Goal: Navigation & Orientation: Go to known website

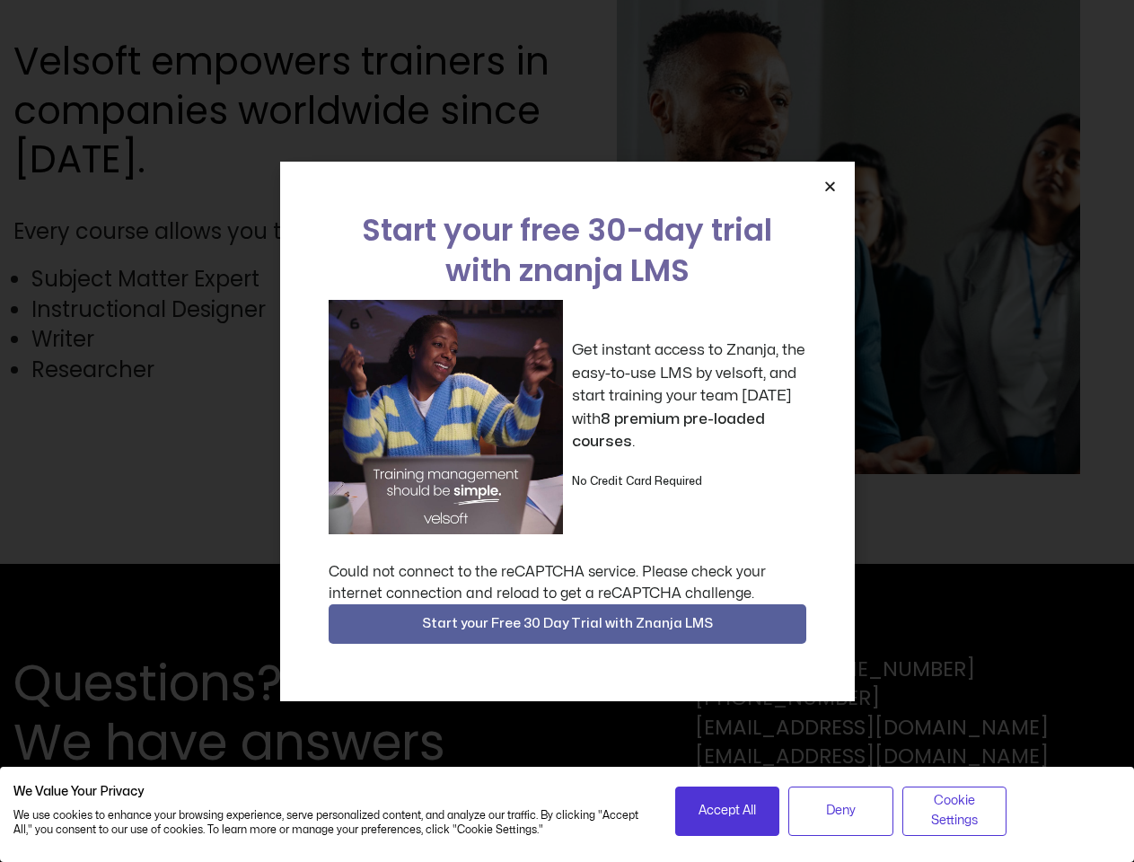
click at [567, 431] on div "Get instant access to Znanja, the easy-to-use LMS by velsoft, and start trainin…" at bounding box center [568, 417] width 478 height 234
click at [830, 186] on icon "Close" at bounding box center [829, 186] width 13 height 13
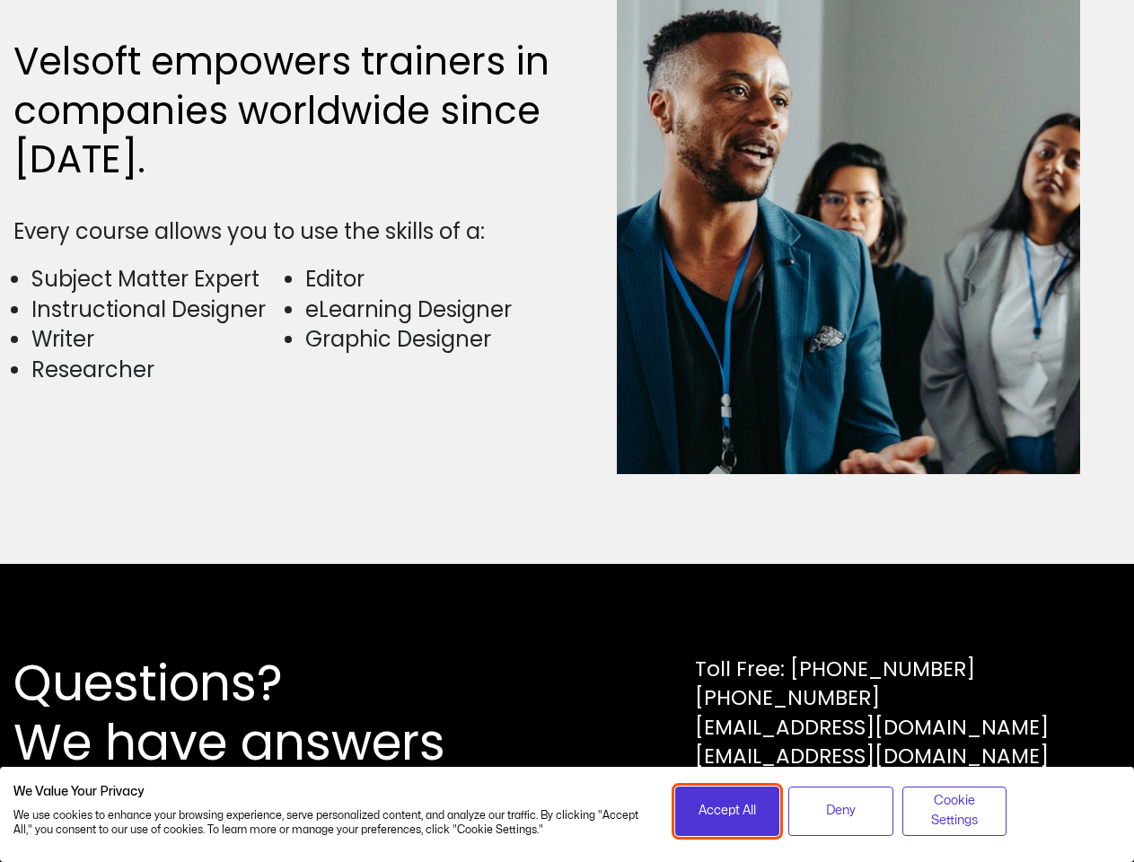
click at [727, 811] on span "Accept All" at bounding box center [727, 811] width 57 height 20
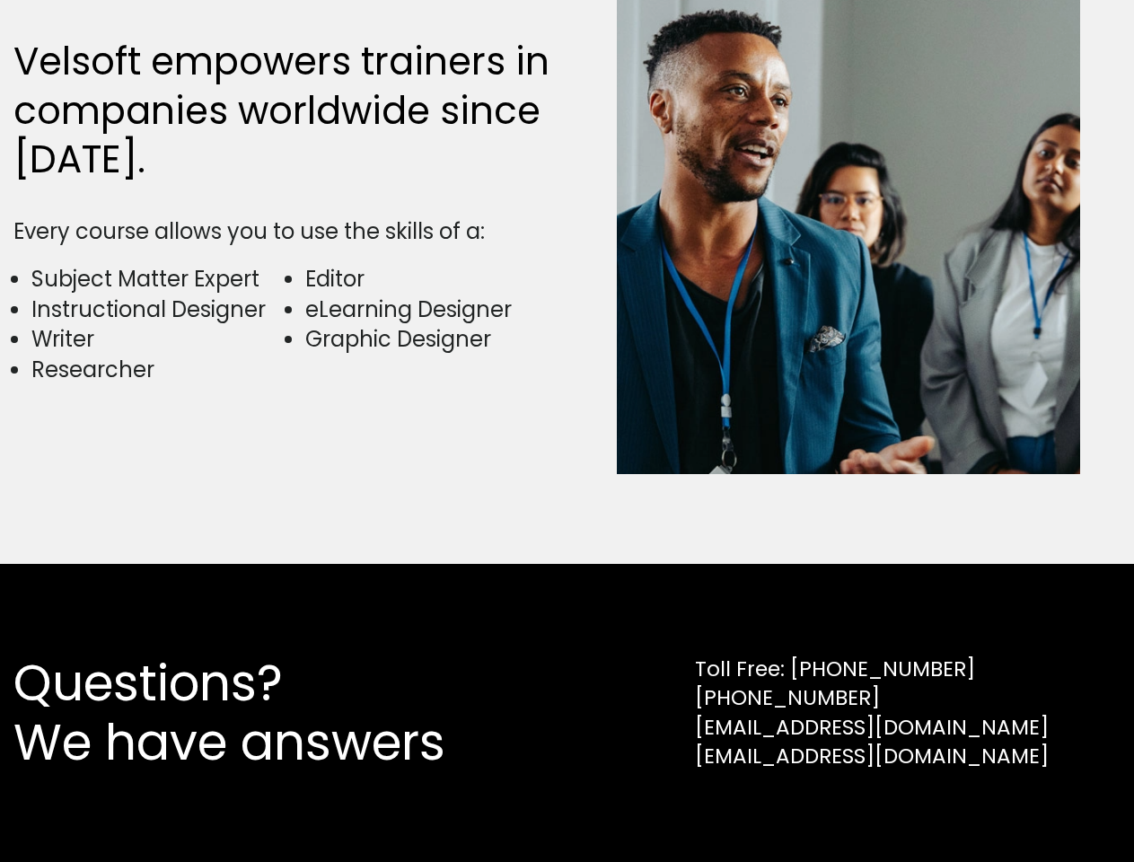
click at [841, 811] on div "Questions? We have answers Toll Free: 1-800-730-7115 1-902-755-1884 sales@velso…" at bounding box center [567, 713] width 1134 height 298
click at [955, 811] on div "Questions? We have answers Toll Free: 1-800-730-7115 1-902-755-1884 sales@velso…" at bounding box center [567, 713] width 1134 height 298
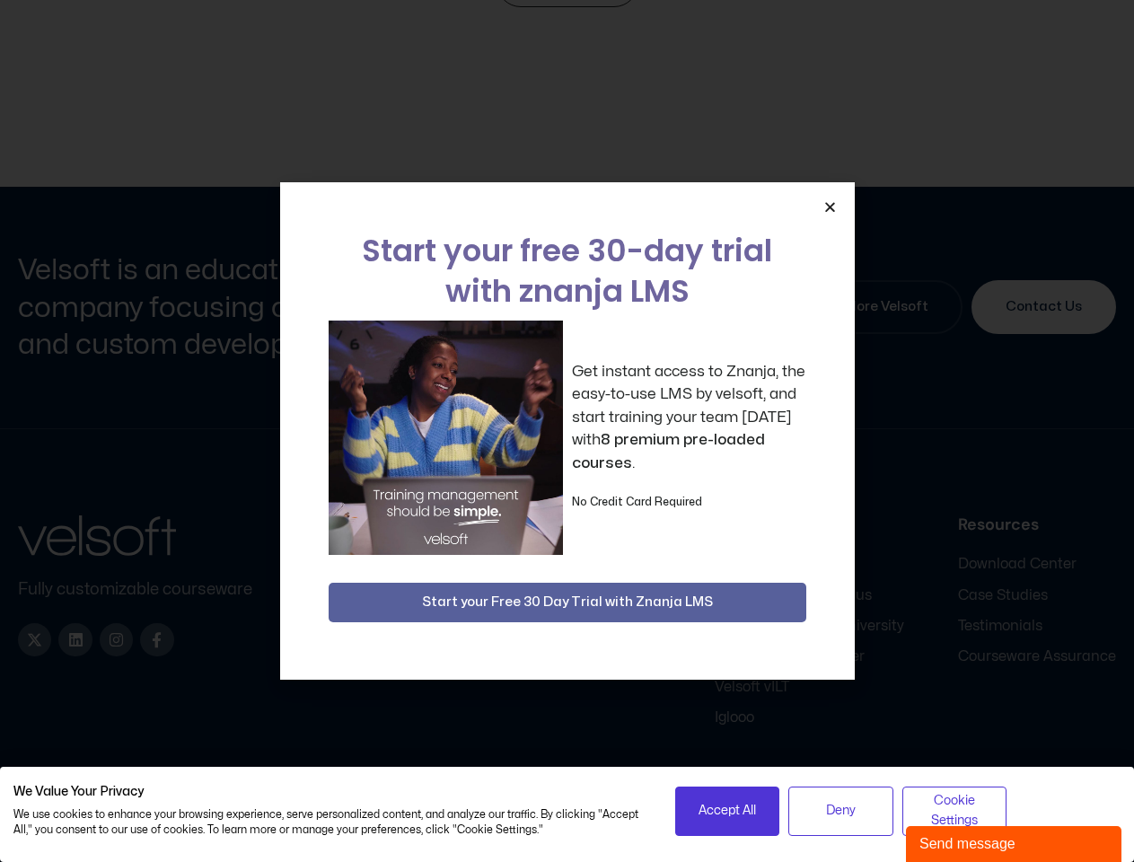
click at [567, 431] on div "Get instant access to Znanja, the easy-to-use LMS by velsoft, and start trainin…" at bounding box center [568, 438] width 478 height 234
click at [727, 811] on span "Accept All" at bounding box center [727, 811] width 57 height 20
click at [841, 811] on span "Deny" at bounding box center [841, 811] width 30 height 20
